Goal: Task Accomplishment & Management: Use online tool/utility

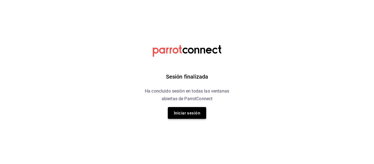
click at [191, 117] on button "Iniciar sesión" at bounding box center [187, 113] width 38 height 12
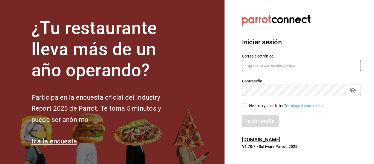
type input "facturacion@sanjuangrill.com"
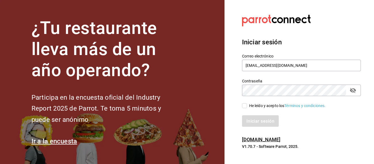
click at [241, 107] on div "He leído y acepto los Términos y condiciones." at bounding box center [297, 102] width 125 height 13
click at [243, 106] on input "He leído y acepto los Términos y condiciones." at bounding box center [244, 105] width 5 height 5
checkbox input "true"
click at [250, 122] on font "Iniciar sesión" at bounding box center [261, 120] width 28 height 5
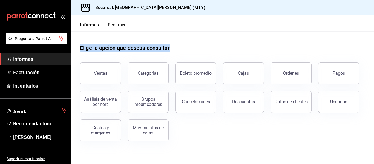
drag, startPoint x: 72, startPoint y: 45, endPoint x: 136, endPoint y: 56, distance: 64.9
click at [136, 56] on div "Elige la opción que deseas consultar Ventas Categorías Boleto promedio Cajas Ór…" at bounding box center [222, 90] width 303 height 118
click at [131, 45] on font "Elige la opción que deseas consultar" at bounding box center [125, 48] width 90 height 7
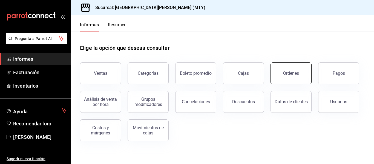
click at [284, 80] on button "Órdenes" at bounding box center [290, 73] width 41 height 22
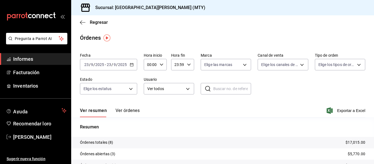
click at [102, 59] on div "[DATE] [DATE] - [DATE] [DATE]" at bounding box center [108, 64] width 57 height 11
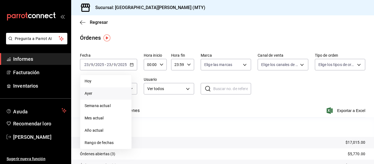
click at [108, 91] on span "Ayer" at bounding box center [106, 94] width 42 height 6
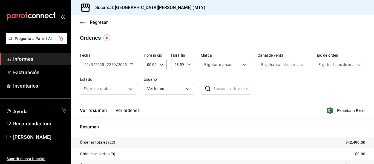
click at [125, 113] on font "Ver órdenes" at bounding box center [127, 110] width 24 height 5
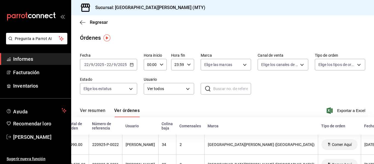
click at [87, 19] on div "Regresar" at bounding box center [222, 22] width 303 height 14
click at [90, 23] on font "Regresar" at bounding box center [99, 22] width 18 height 5
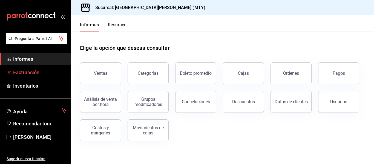
click at [48, 71] on span "Facturación" at bounding box center [39, 72] width 53 height 7
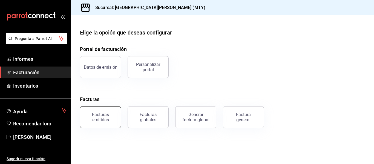
click at [97, 109] on button "Facturas emitidas" at bounding box center [100, 117] width 41 height 22
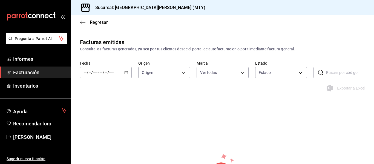
type input "993182a7-2c84-4ec8-9ef4-4438dae30c02"
click at [129, 72] on div "/ / - / /" at bounding box center [106, 72] width 52 height 11
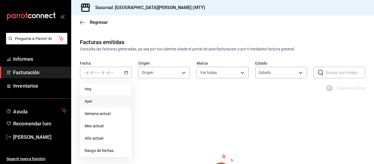
click at [110, 104] on span "Ayer" at bounding box center [106, 102] width 42 height 6
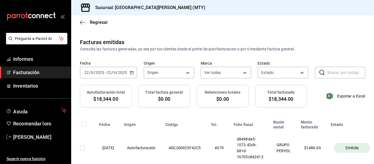
click at [125, 74] on input "2025" at bounding box center [122, 72] width 9 height 4
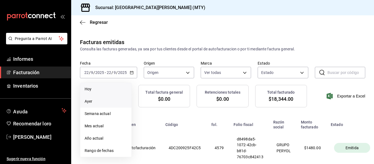
click at [121, 89] on span "Hoy" at bounding box center [106, 89] width 42 height 6
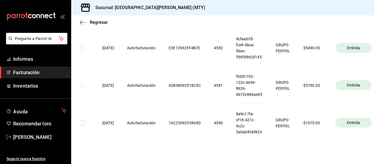
scroll to position [0, 34]
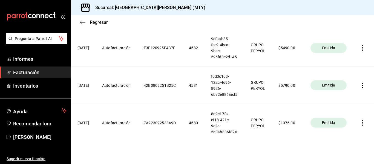
click at [360, 120] on icon "button" at bounding box center [362, 122] width 5 height 5
click at [345, 96] on font "Descargar PDF" at bounding box center [341, 98] width 26 height 4
